Goal: Task Accomplishment & Management: Manage account settings

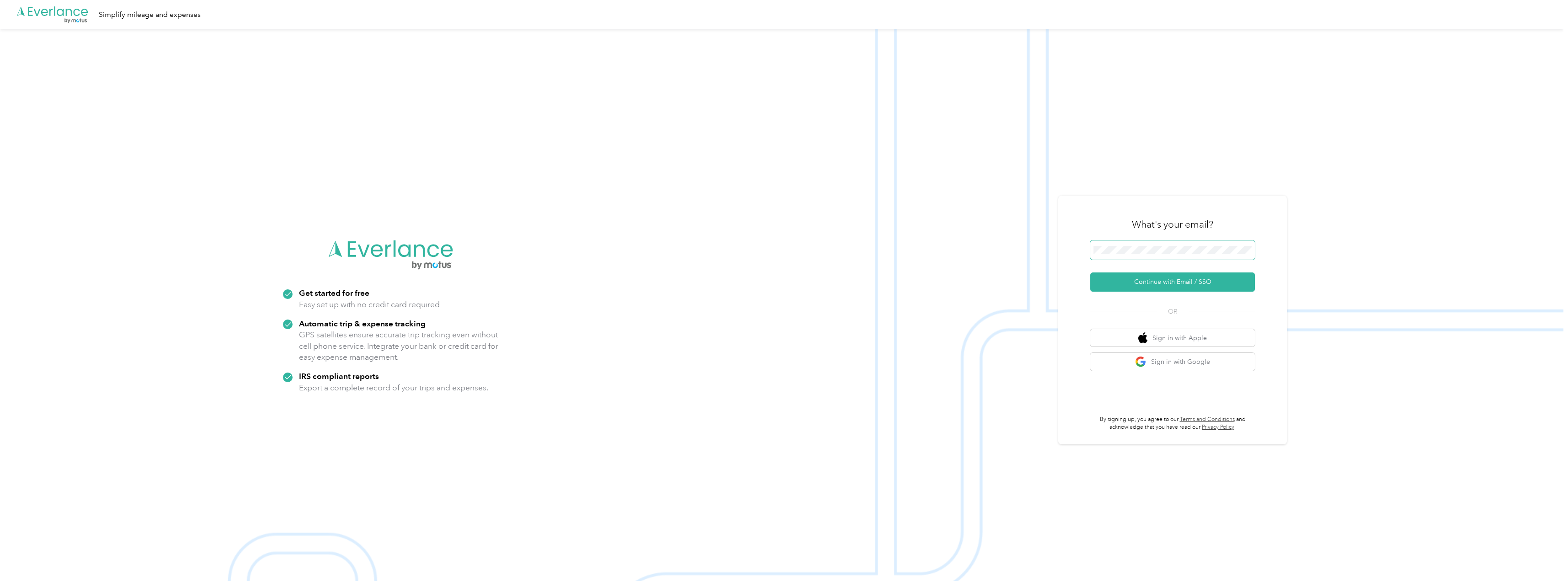
click at [1143, 256] on span at bounding box center [1172, 250] width 164 height 19
click at [1127, 277] on button "Continue with Email / SSO" at bounding box center [1172, 282] width 164 height 19
click at [1130, 255] on span at bounding box center [1172, 250] width 164 height 19
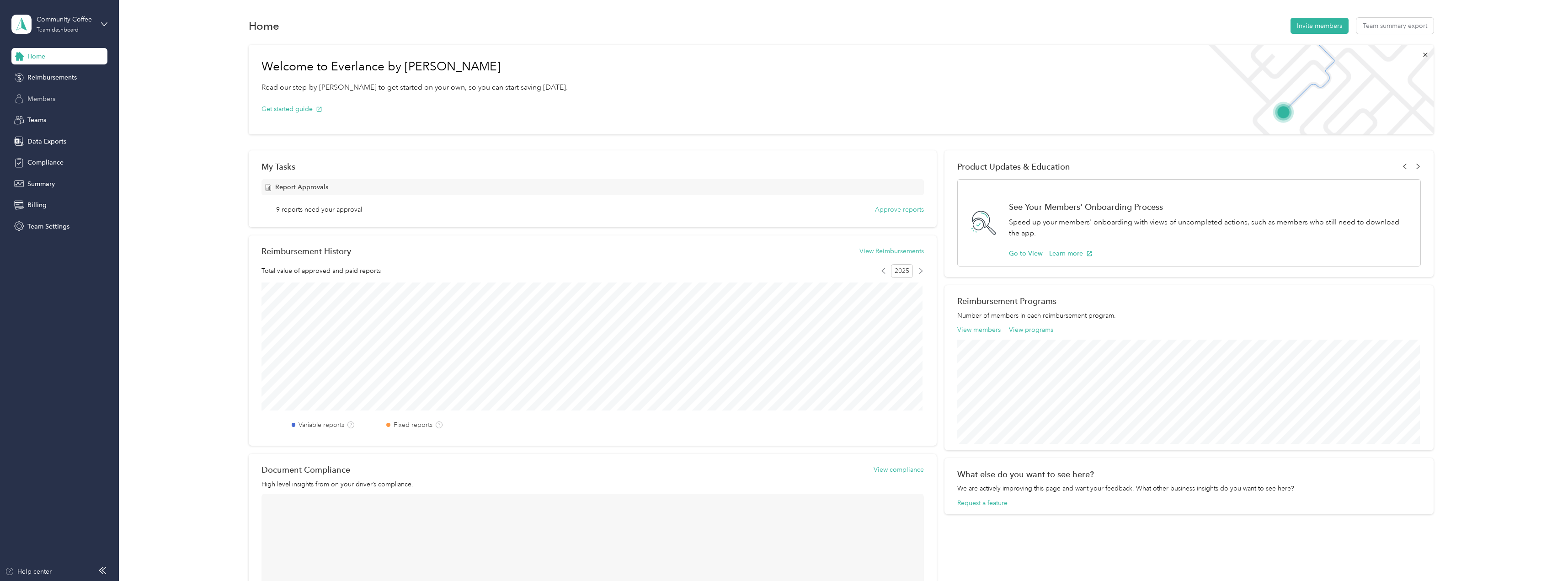
click at [46, 101] on span "Members" at bounding box center [41, 99] width 28 height 10
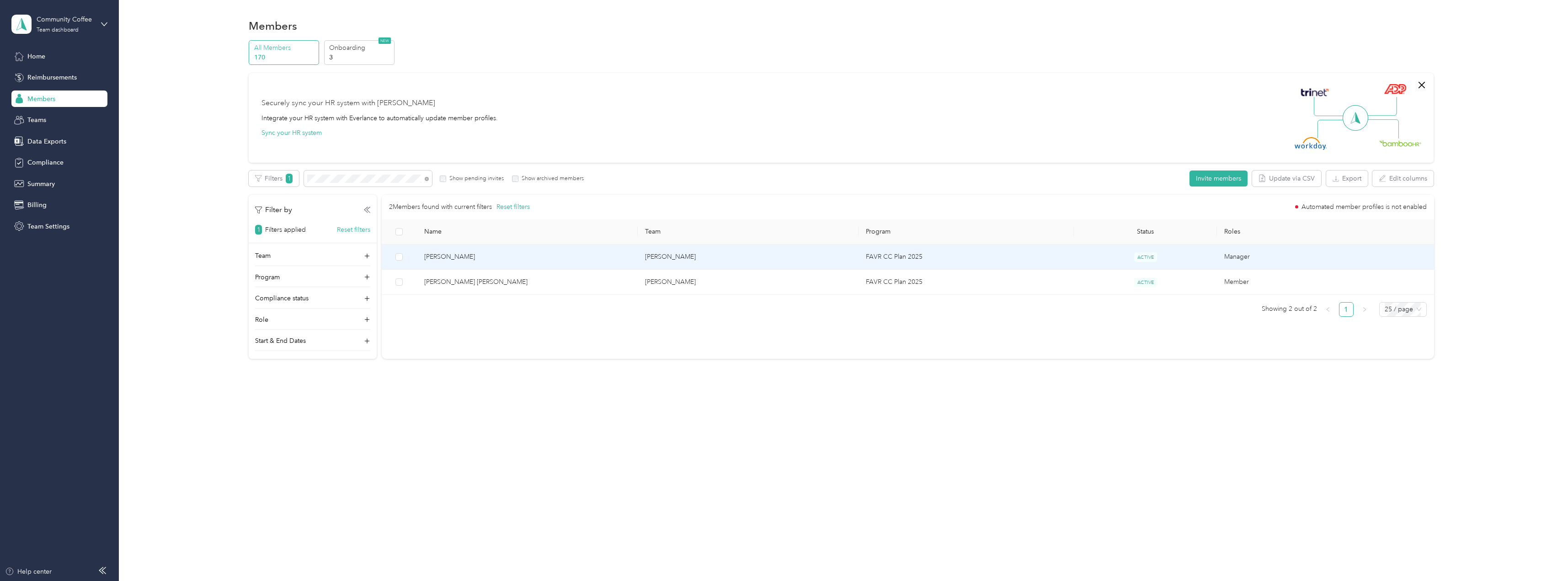
click at [439, 258] on span "Thomas E. Martin" at bounding box center [527, 257] width 206 height 10
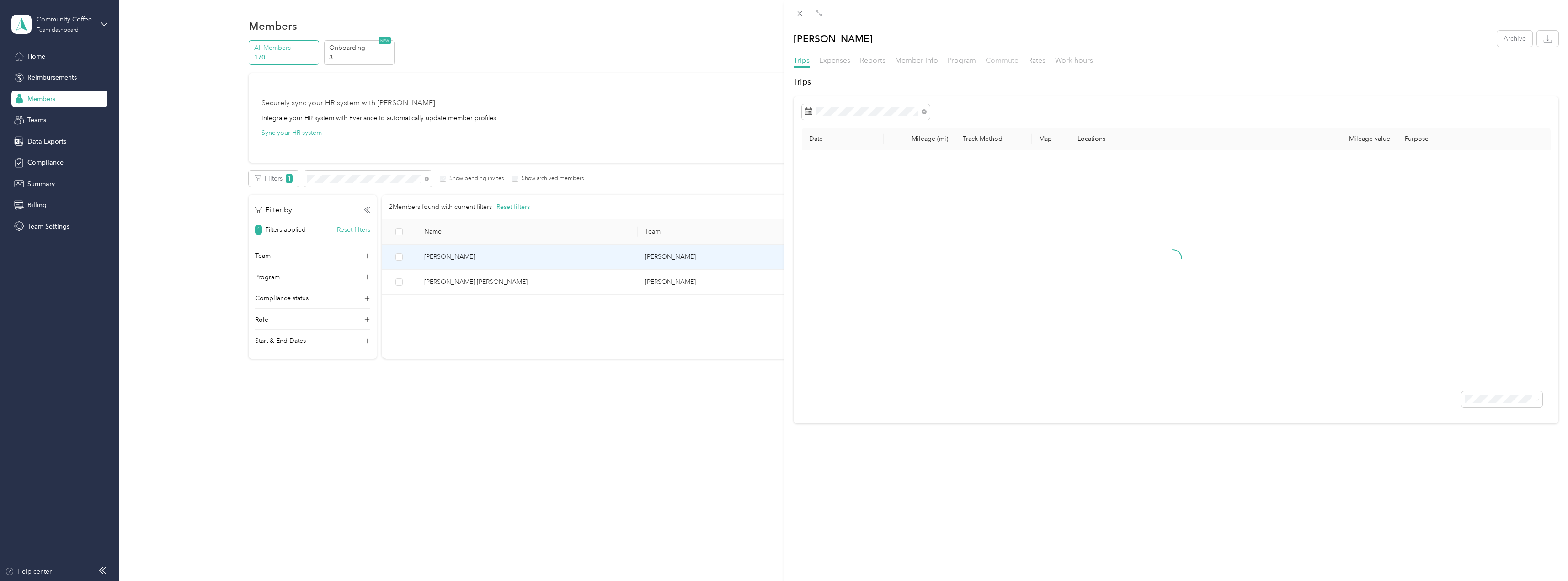
click at [995, 61] on span "Commute" at bounding box center [1002, 60] width 33 height 9
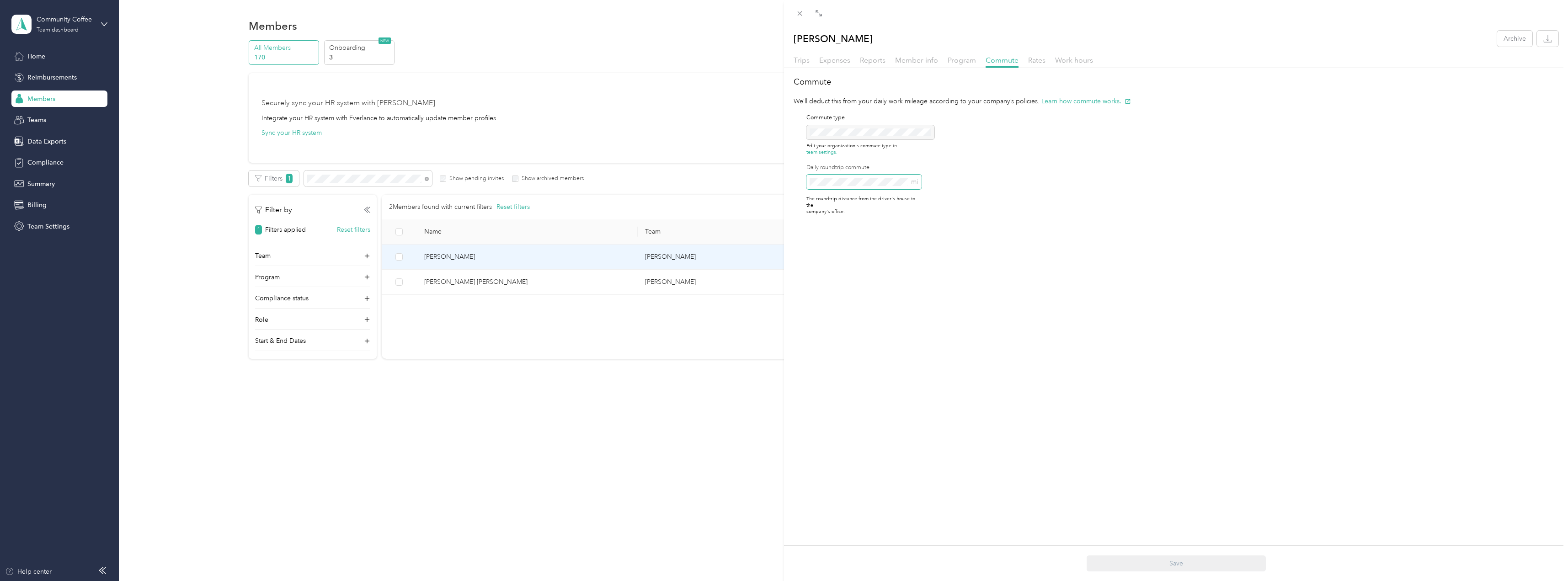
click at [769, 181] on div "Thomas E. Martin Archive Trips Expenses Reports Member info Program Commute Rat…" at bounding box center [784, 290] width 1568 height 581
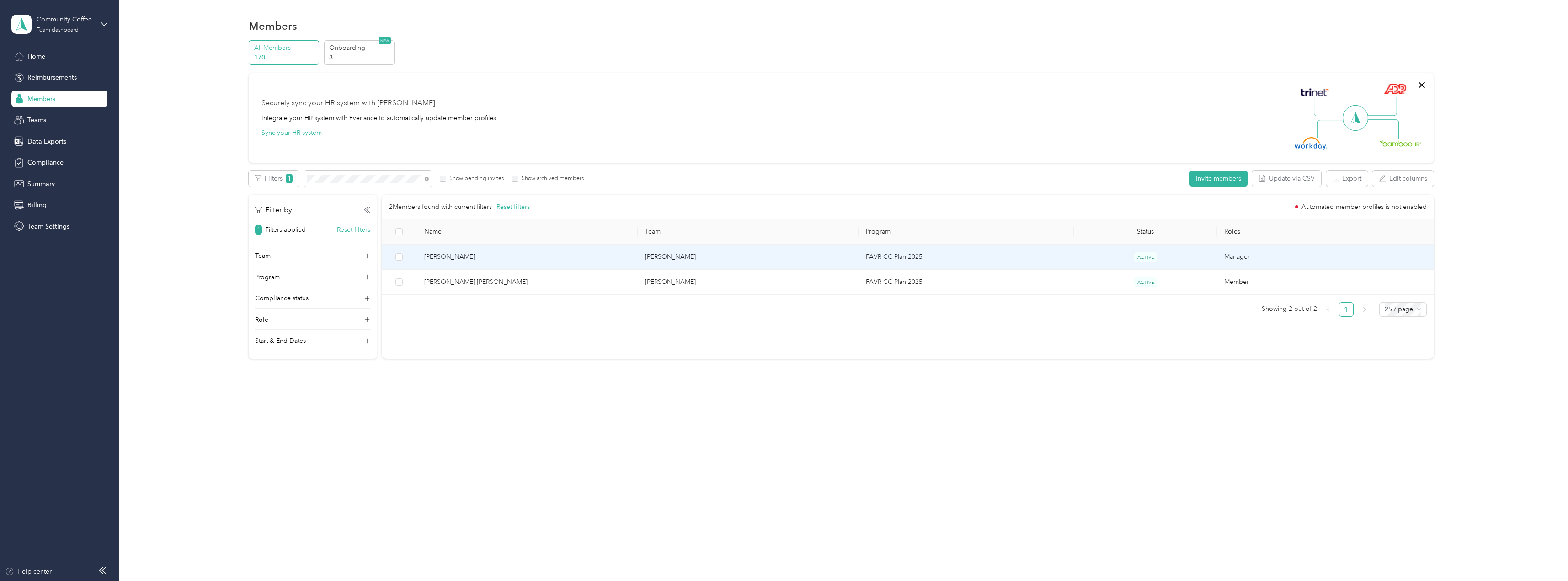
click at [489, 259] on span "Thomas E. Martin" at bounding box center [527, 257] width 206 height 10
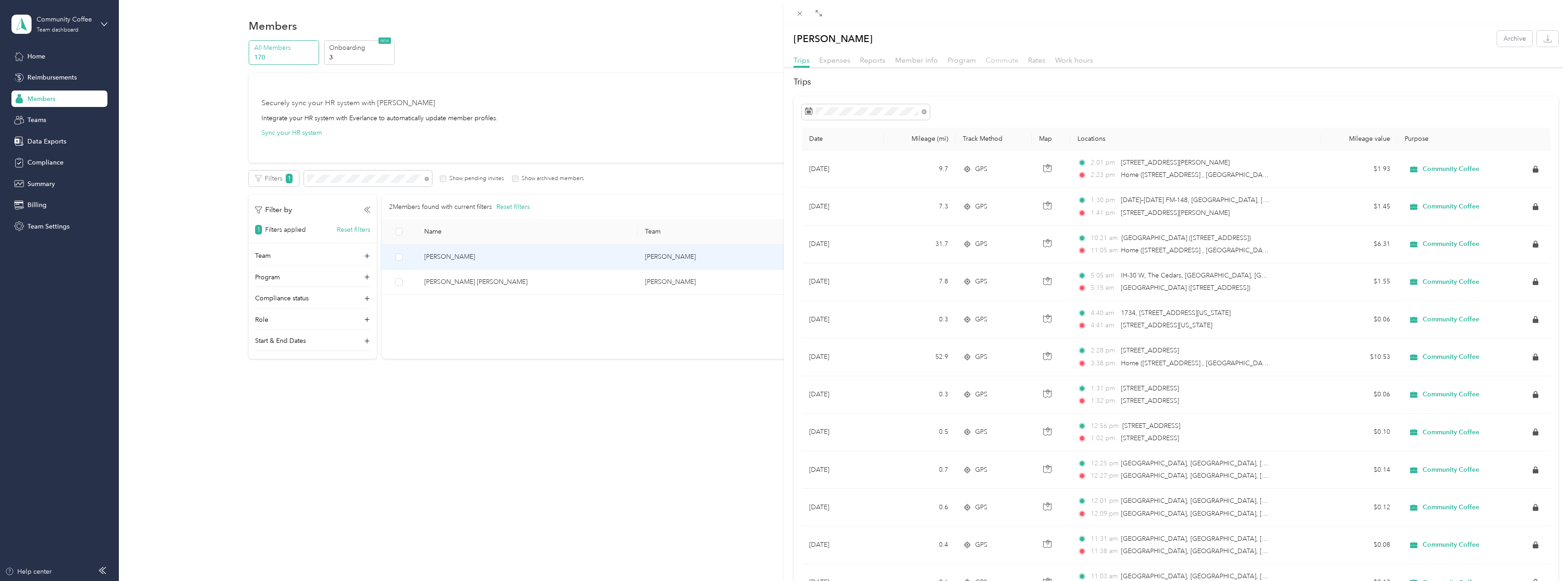
click at [994, 58] on span "Commute" at bounding box center [1002, 60] width 33 height 9
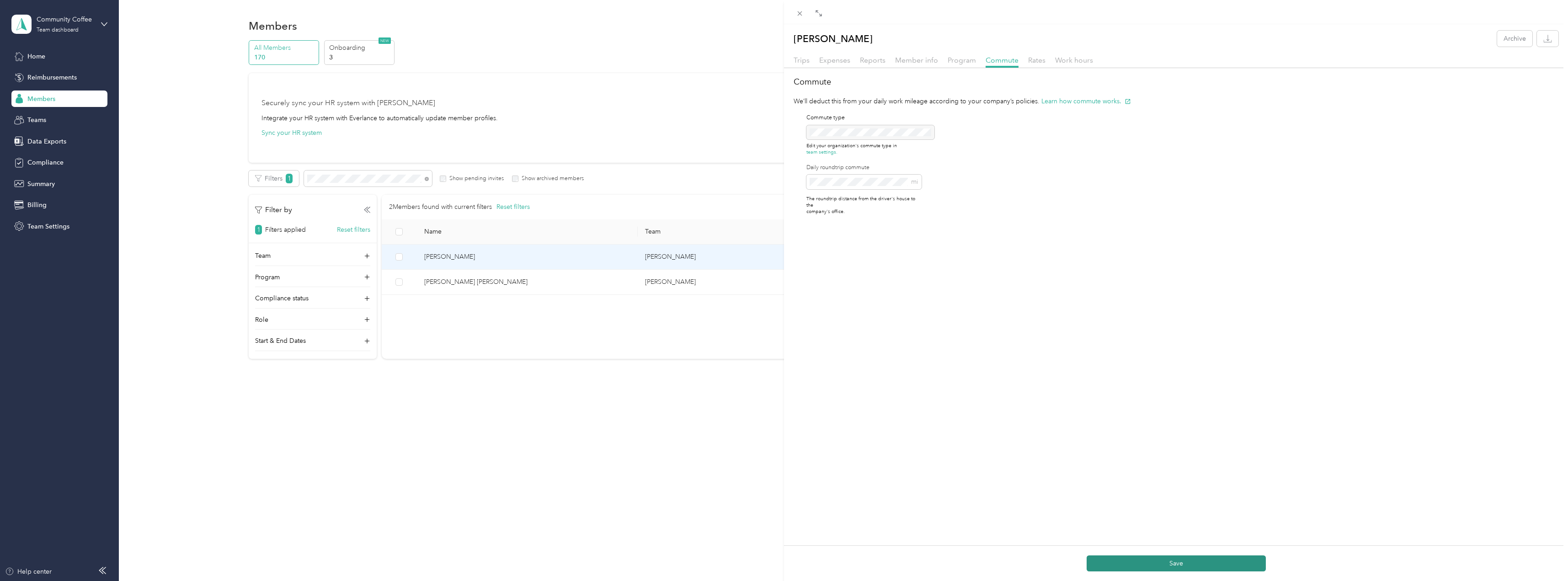
click at [1158, 560] on button "Save" at bounding box center [1176, 563] width 179 height 16
click at [973, 62] on span "Program" at bounding box center [962, 60] width 29 height 9
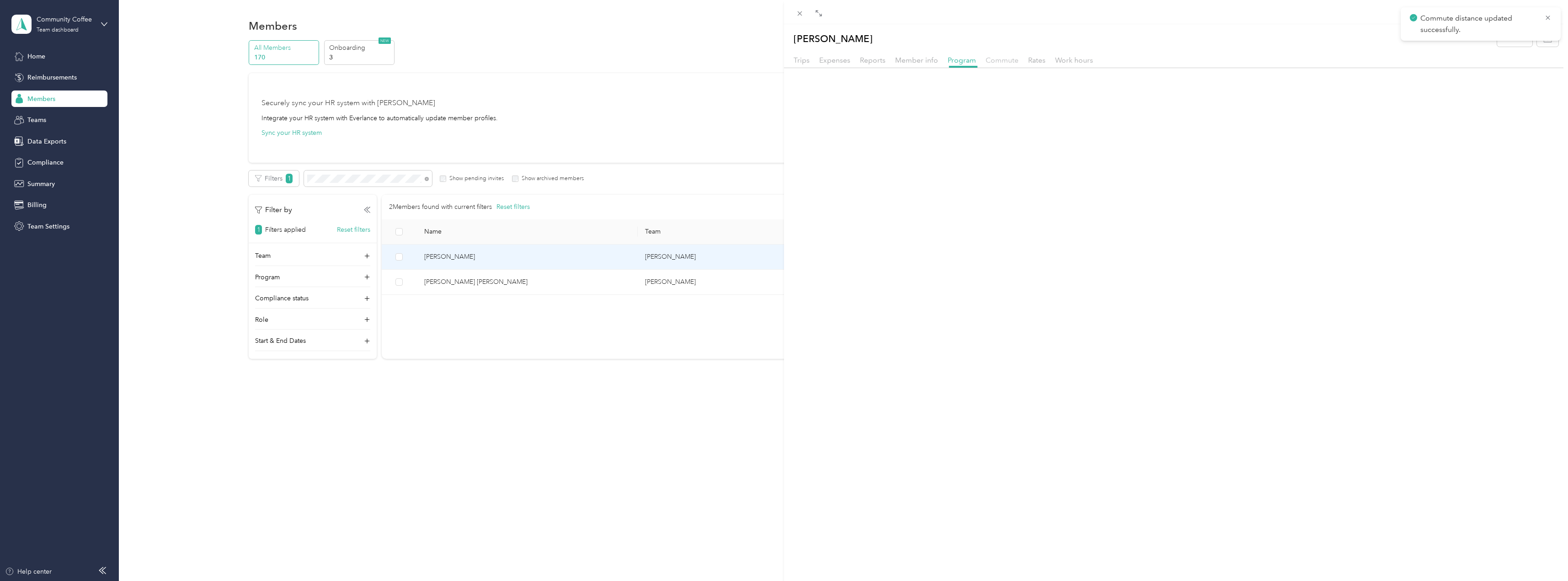
click at [1005, 60] on span "Commute" at bounding box center [1002, 60] width 33 height 9
